Goal: Transaction & Acquisition: Purchase product/service

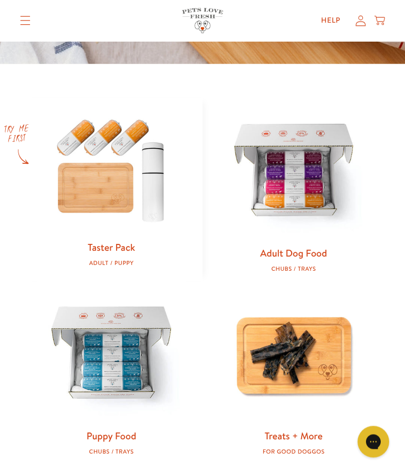
scroll to position [366, 0]
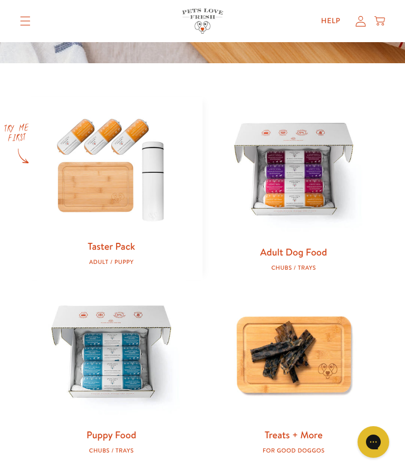
click at [292, 250] on link "Adult Dog Food" at bounding box center [293, 252] width 67 height 14
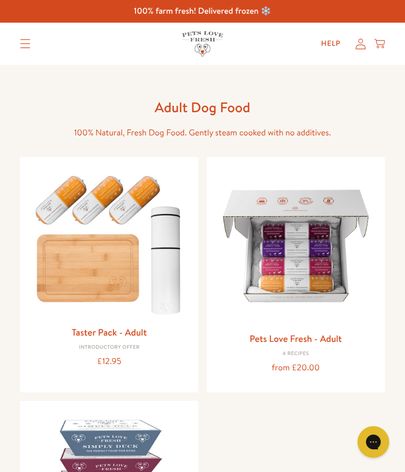
click at [276, 299] on img at bounding box center [295, 245] width 161 height 161
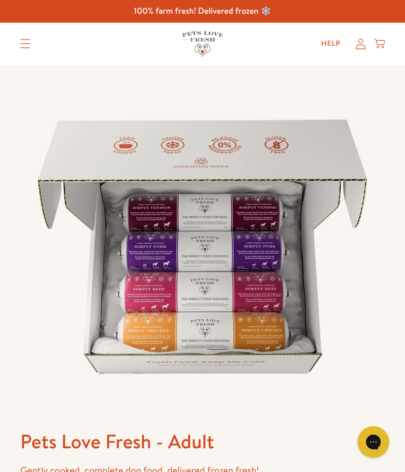
click at [31, 47] on summary "Translation missing: en.sections.header.menu" at bounding box center [25, 44] width 27 height 26
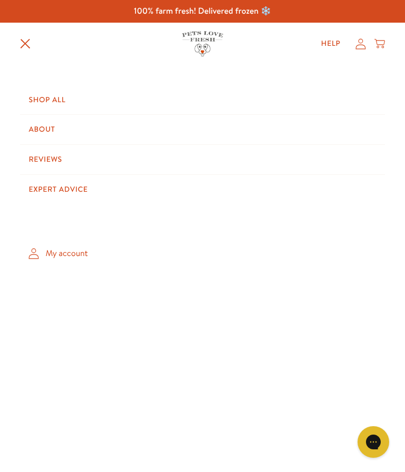
click at [41, 130] on link "About" at bounding box center [202, 130] width 364 height 30
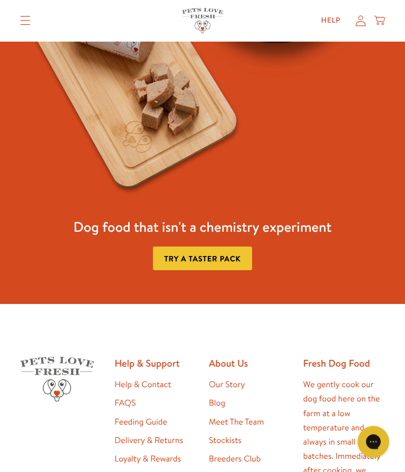
scroll to position [3243, 0]
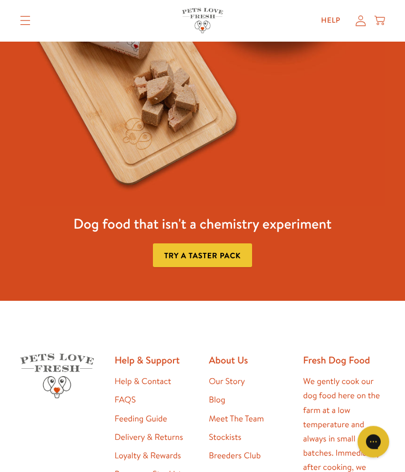
click at [126, 414] on link "Feeding Guide" at bounding box center [140, 420] width 53 height 12
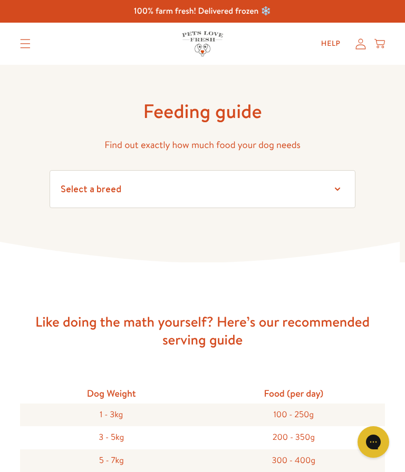
click at [22, 43] on icon "Translation missing: en.sections.header.menu" at bounding box center [25, 43] width 11 height 9
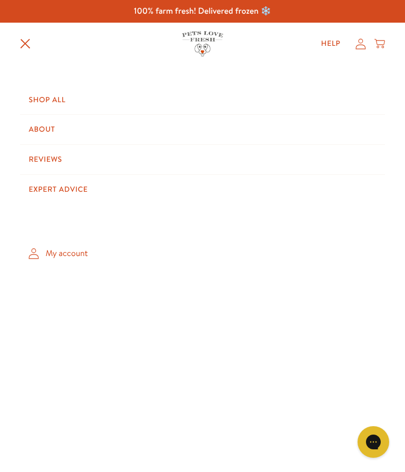
click at [46, 93] on link "Shop All" at bounding box center [202, 100] width 364 height 30
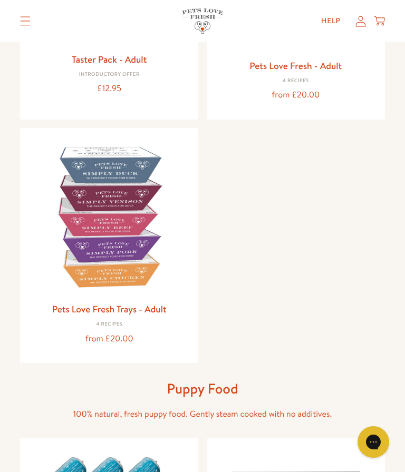
scroll to position [272, 0]
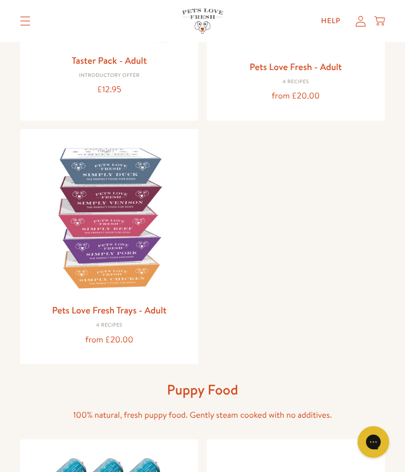
click at [101, 268] on img at bounding box center [108, 217] width 161 height 161
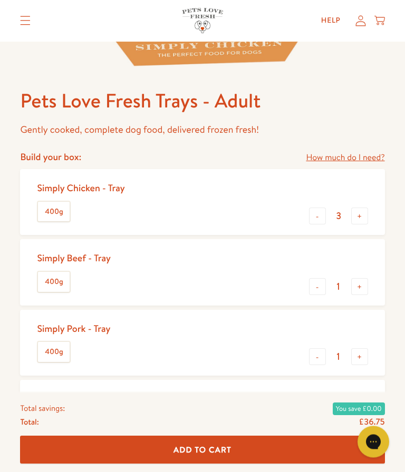
scroll to position [341, 0]
click at [55, 208] on label "400g" at bounding box center [54, 212] width 32 height 20
click at [0, 0] on input "400g" at bounding box center [0, 0] width 0 height 0
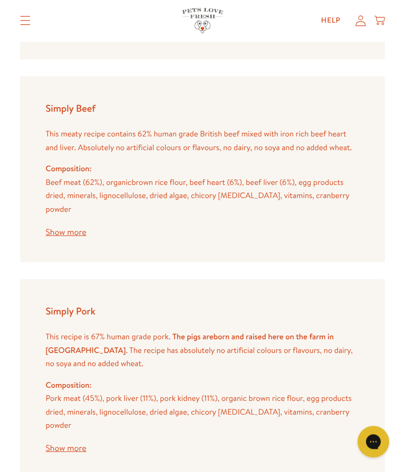
scroll to position [1804, 0]
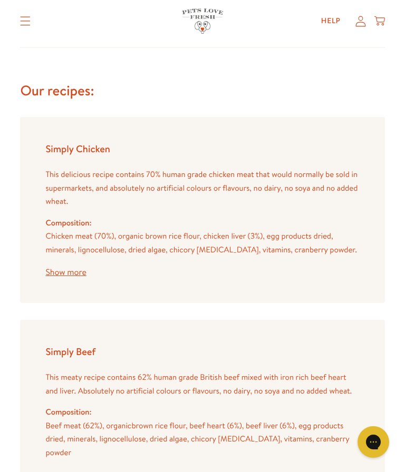
scroll to position [1558, 0]
